Goal: Information Seeking & Learning: Learn about a topic

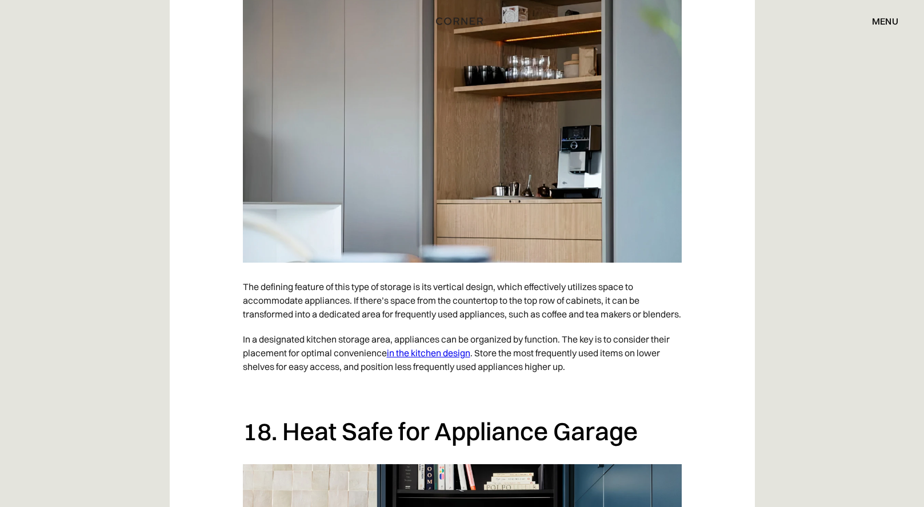
scroll to position [9570, 0]
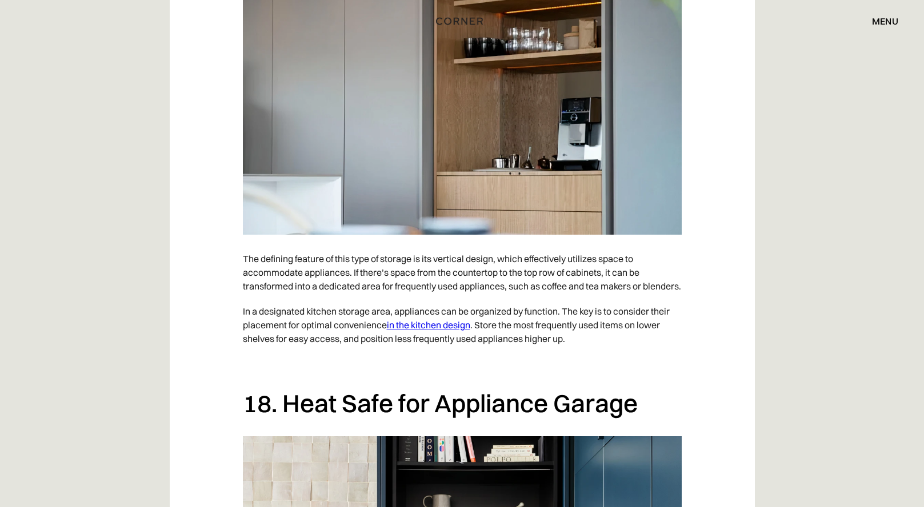
click at [542, 235] on img at bounding box center [462, 80] width 439 height 309
click at [610, 235] on img at bounding box center [462, 80] width 439 height 309
click at [642, 235] on img at bounding box center [462, 80] width 439 height 309
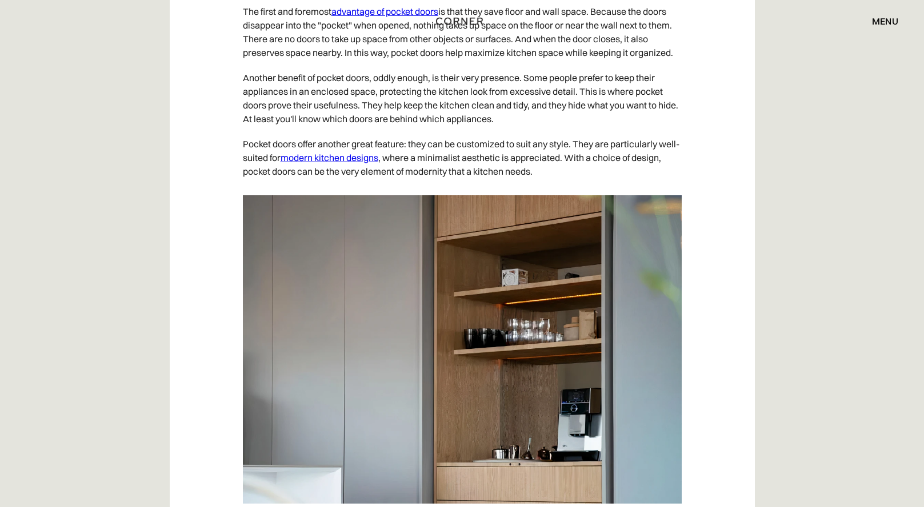
scroll to position [1763, 0]
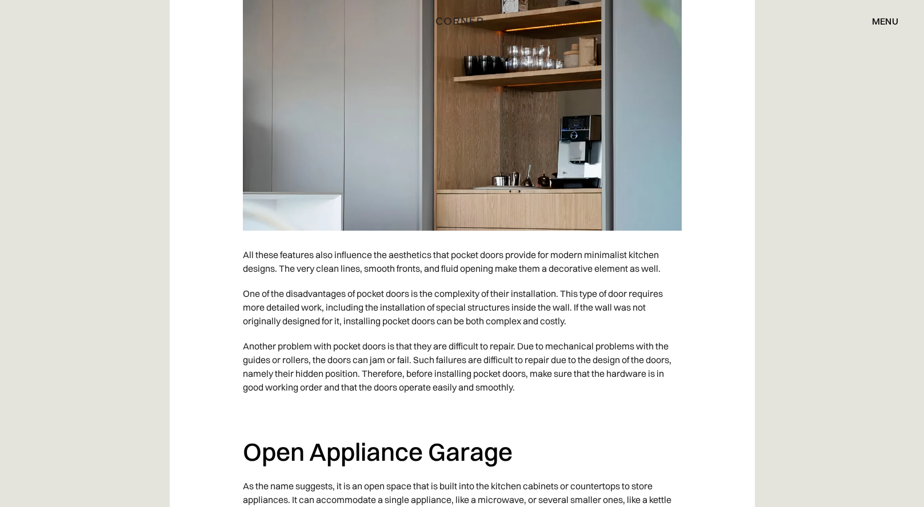
click at [495, 237] on div at bounding box center [462, 79] width 439 height 314
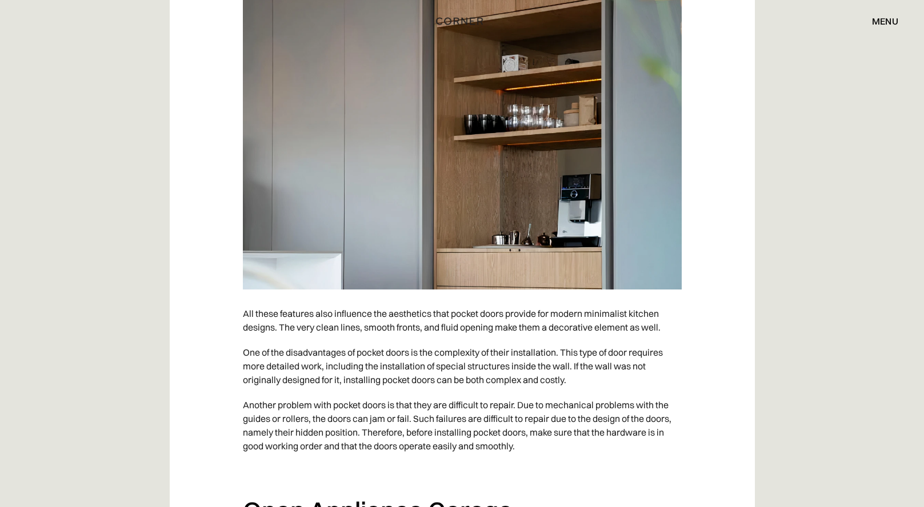
scroll to position [1702, 0]
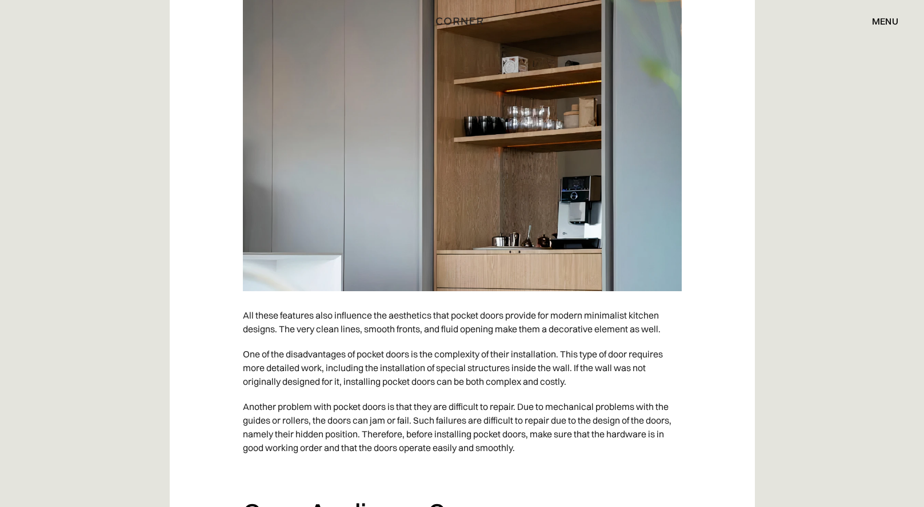
click at [495, 237] on img at bounding box center [462, 137] width 439 height 309
